Goal: Navigation & Orientation: Go to known website

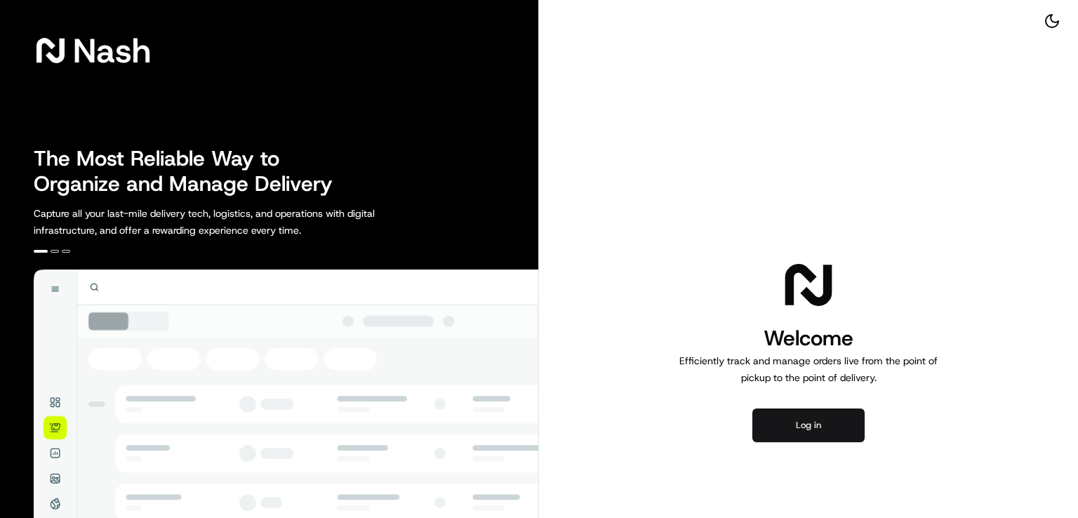
click at [834, 434] on button "Log in" at bounding box center [808, 425] width 112 height 34
